Goal: Task Accomplishment & Management: Manage account settings

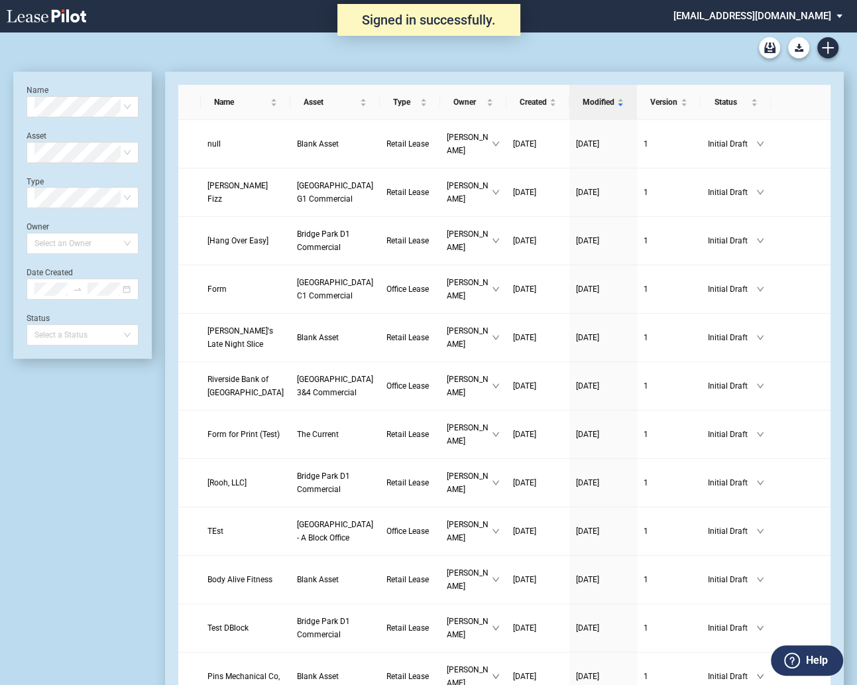
click at [125, 308] on div "Name Select name Asset Select Asset Type Select Type Owner Select an Owner Date…" at bounding box center [83, 215] width 112 height 261
click at [126, 289] on div at bounding box center [83, 288] width 112 height 21
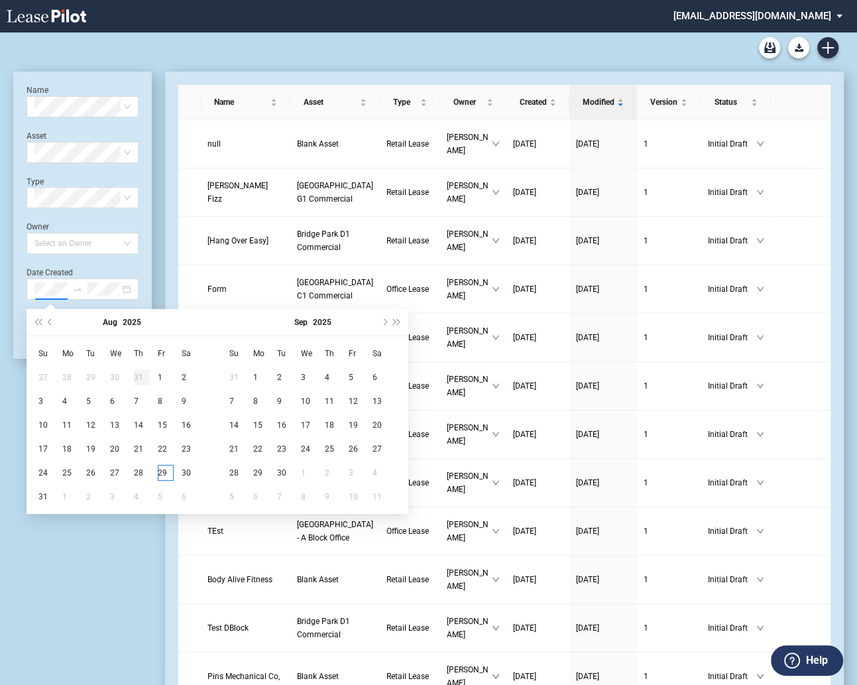
click at [156, 374] on td "31" at bounding box center [146, 377] width 24 height 24
click at [49, 322] on span "Previous month (PageUp)" at bounding box center [51, 322] width 7 height 7
click at [125, 290] on icon "close-circle" at bounding box center [127, 289] width 8 height 8
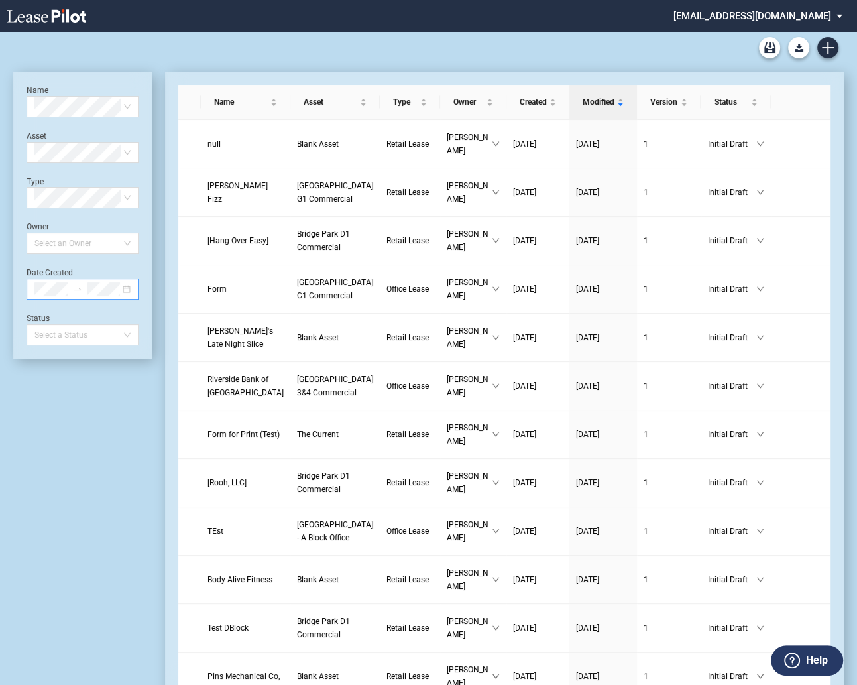
click at [129, 289] on div at bounding box center [83, 288] width 112 height 21
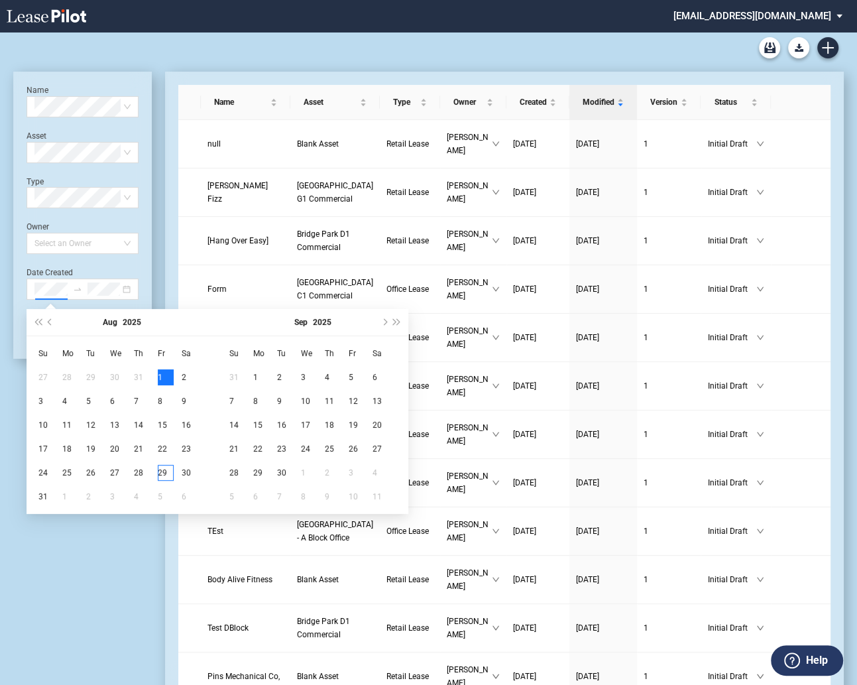
click at [162, 375] on div "1" at bounding box center [166, 377] width 16 height 16
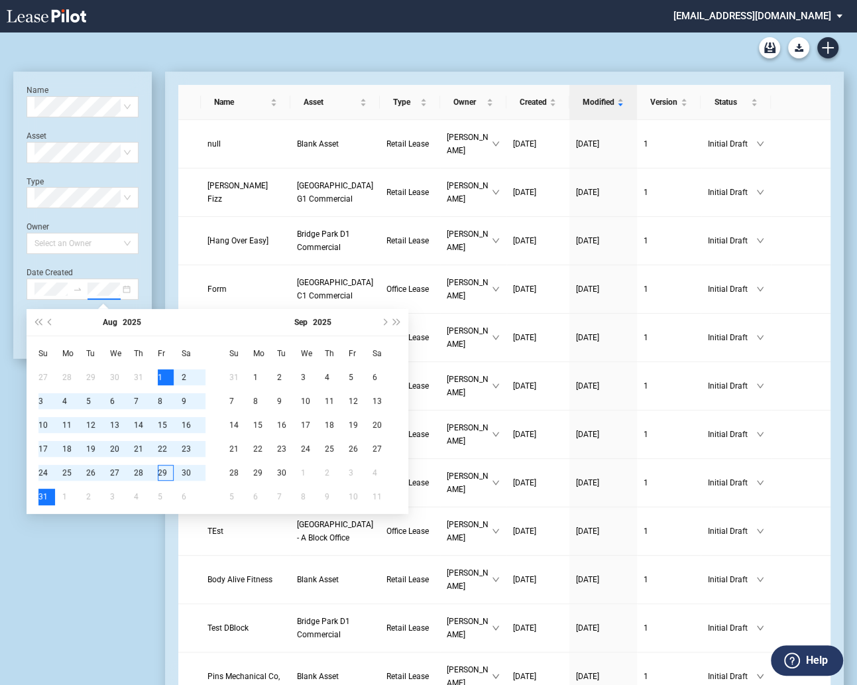
click at [45, 491] on div "31" at bounding box center [46, 497] width 16 height 16
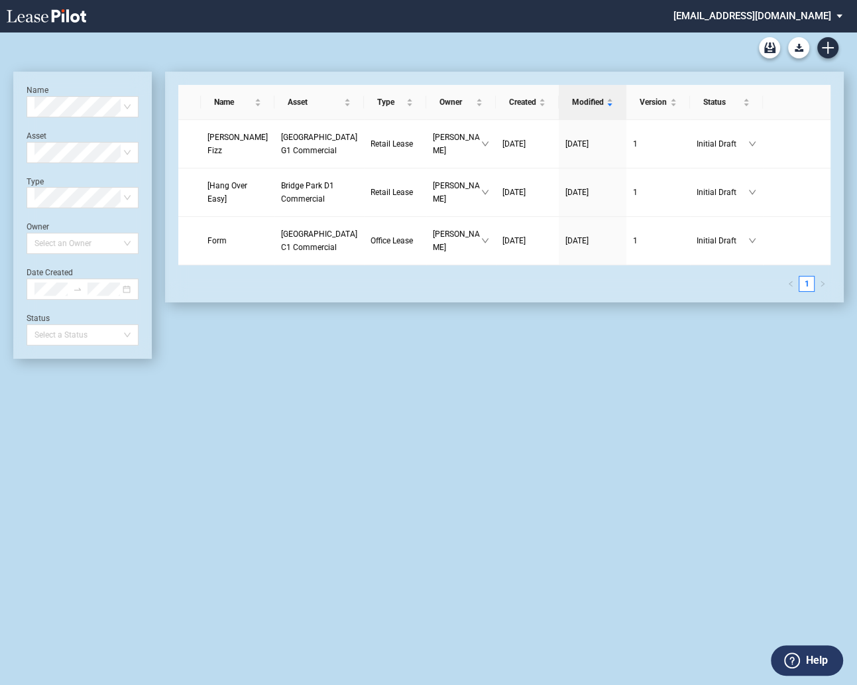
click at [727, 17] on md-select "[EMAIL_ADDRESS][DOMAIN_NAME] Change Password 2-Factor Authentication Admin Area…" at bounding box center [763, 15] width 182 height 30
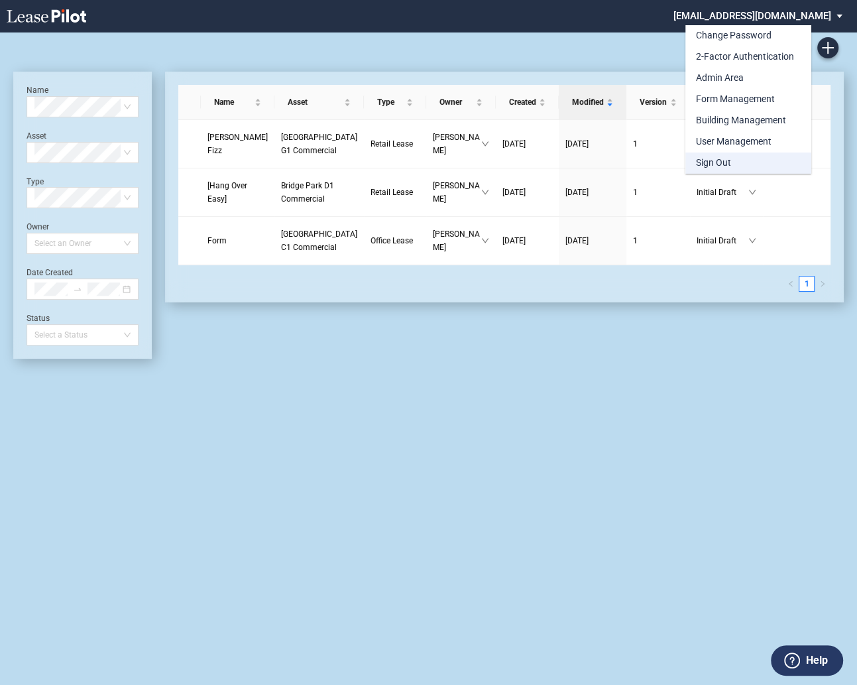
click at [711, 162] on div "Sign Out" at bounding box center [713, 162] width 35 height 13
